Goal: Task Accomplishment & Management: Manage account settings

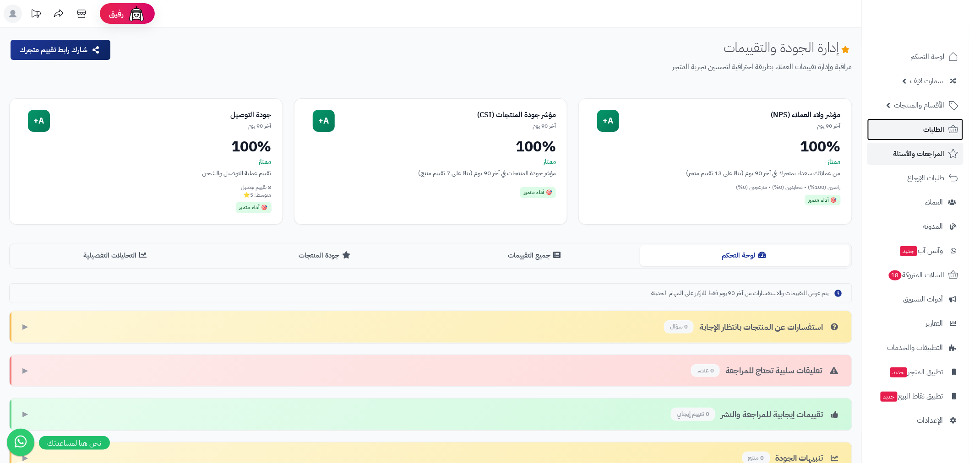
click at [927, 128] on span "الطلبات" at bounding box center [934, 129] width 21 height 13
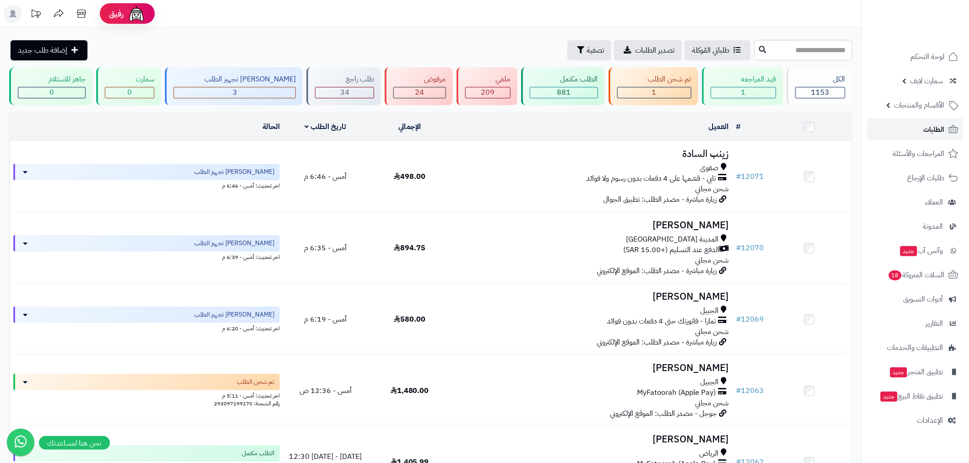
click at [930, 125] on span "الطلبات" at bounding box center [934, 129] width 21 height 13
click at [941, 134] on span "الطلبات" at bounding box center [934, 129] width 21 height 13
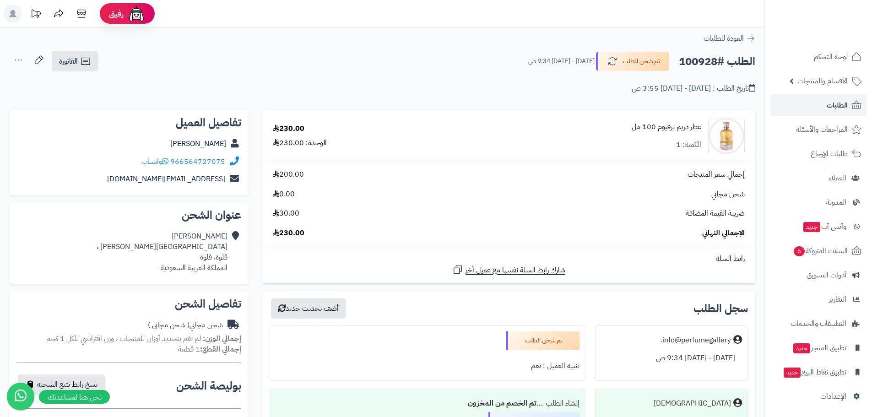
scroll to position [214, 0]
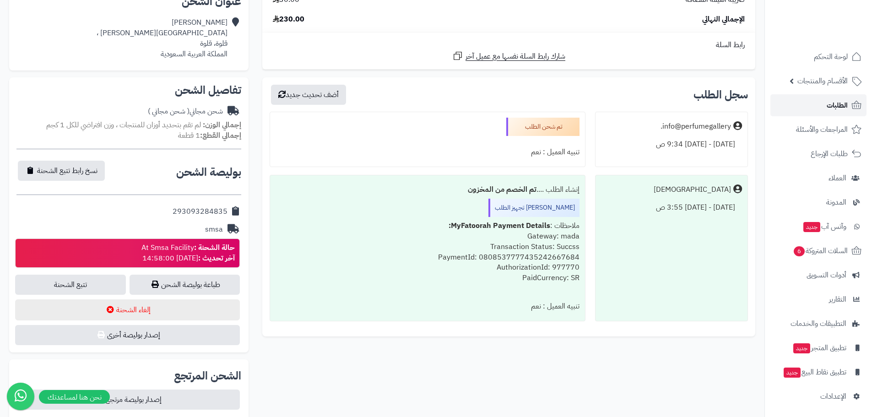
click at [833, 109] on span "الطلبات" at bounding box center [837, 105] width 21 height 13
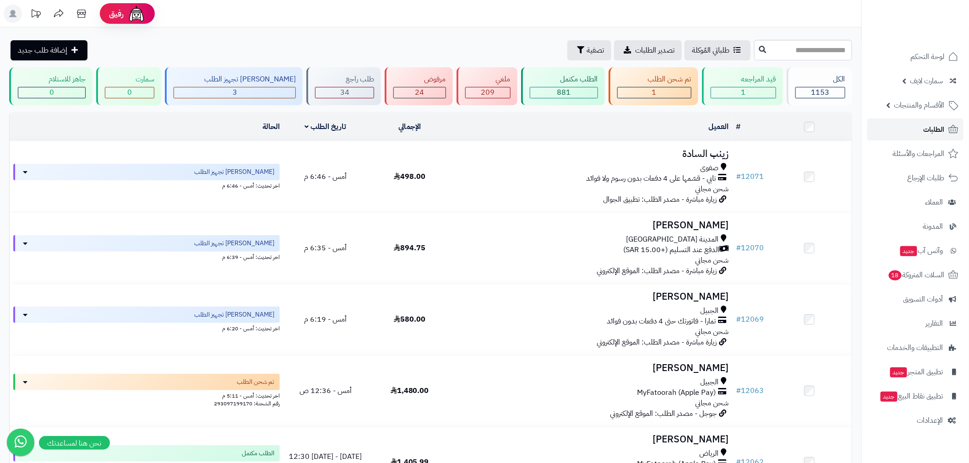
click at [916, 134] on link "الطلبات" at bounding box center [915, 130] width 96 height 22
click at [923, 125] on link "الطلبات" at bounding box center [915, 130] width 96 height 22
click at [937, 125] on span "الطلبات" at bounding box center [934, 129] width 21 height 13
click at [932, 131] on span "الطلبات" at bounding box center [934, 129] width 21 height 13
click at [941, 136] on link "الطلبات" at bounding box center [915, 130] width 96 height 22
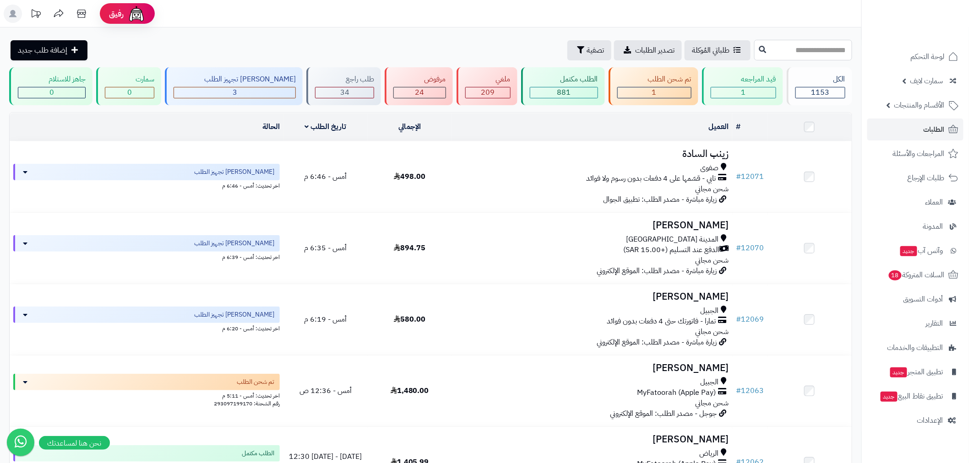
click at [824, 48] on input "text" at bounding box center [803, 50] width 98 height 21
click at [940, 113] on link "الأقسام والمنتجات" at bounding box center [915, 105] width 96 height 22
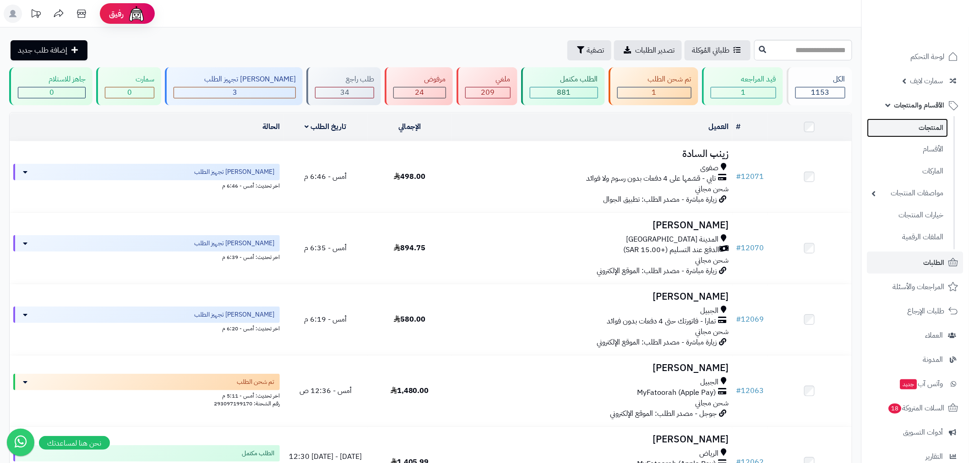
click at [923, 136] on link "المنتجات" at bounding box center [907, 128] width 81 height 19
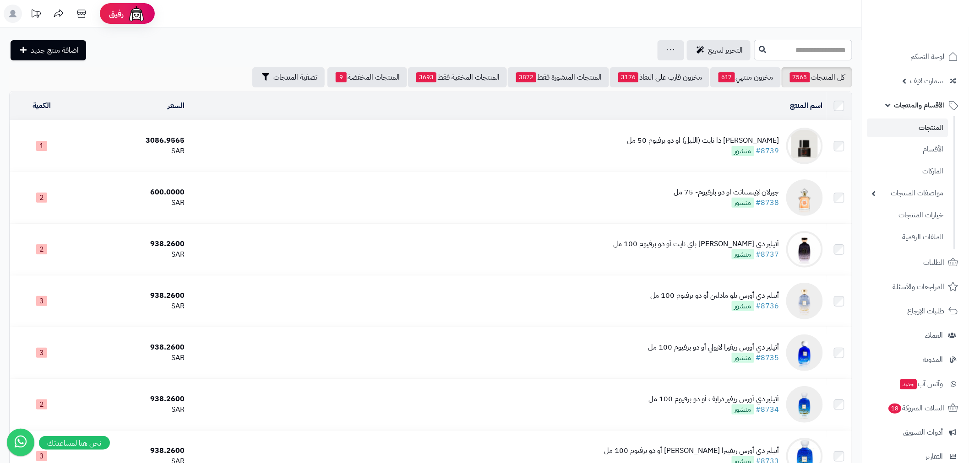
click at [797, 49] on input "text" at bounding box center [803, 50] width 98 height 21
type input "*"
click at [811, 53] on input "******" at bounding box center [803, 50] width 98 height 21
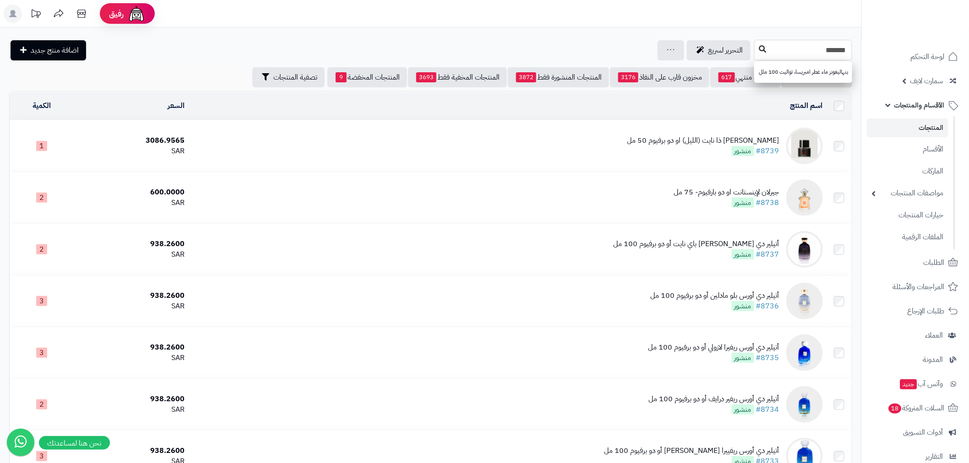
type input "*******"
click at [759, 46] on icon at bounding box center [762, 48] width 7 height 7
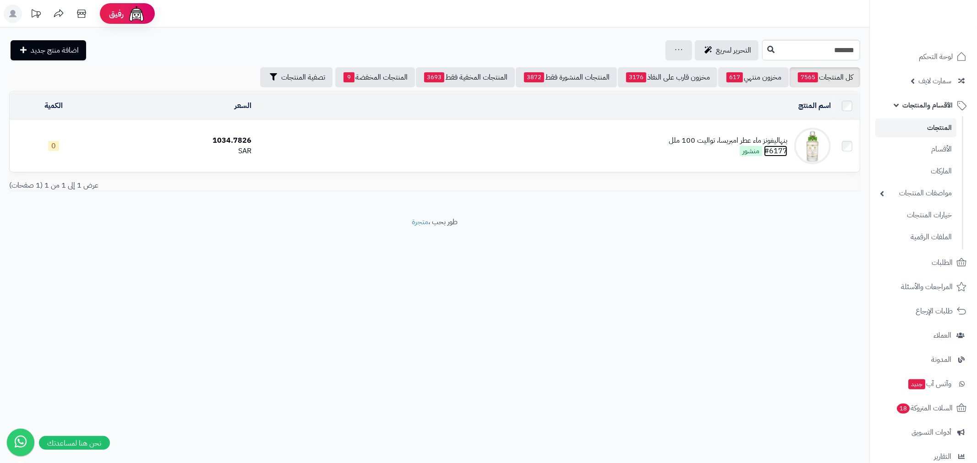
click at [775, 150] on link "#6177" at bounding box center [775, 151] width 23 height 11
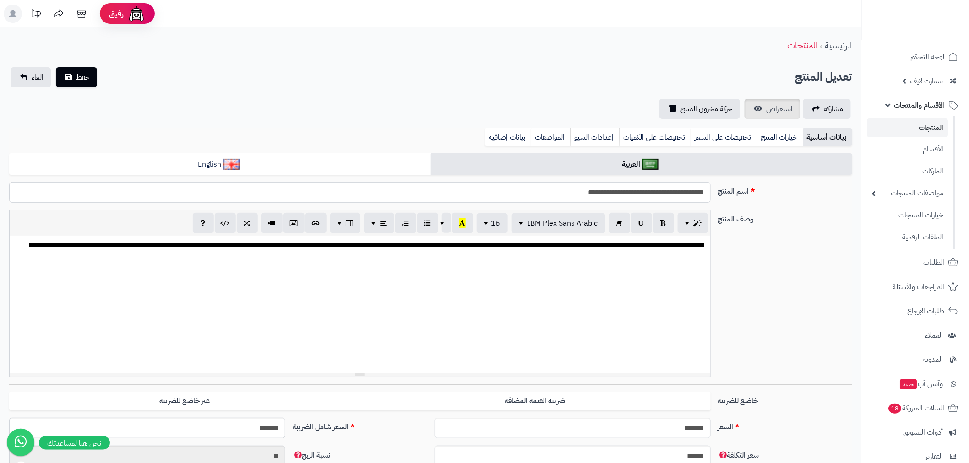
scroll to position [0, 7]
click at [776, 111] on span "استعراض" at bounding box center [780, 108] width 27 height 11
